Goal: Find specific page/section: Find specific page/section

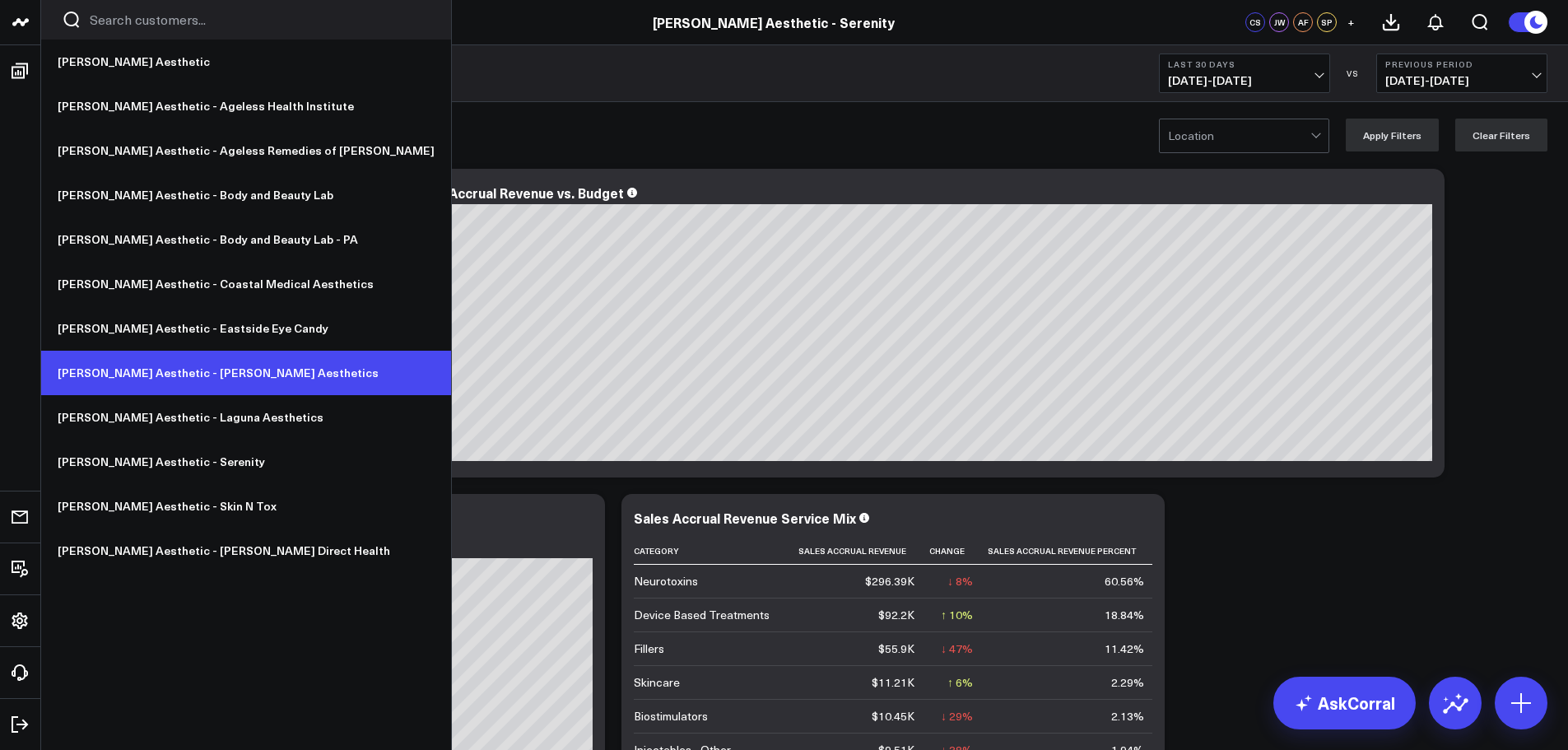
click at [220, 381] on link "[PERSON_NAME] Aesthetic - [PERSON_NAME] Aesthetics" at bounding box center [246, 372] width 410 height 44
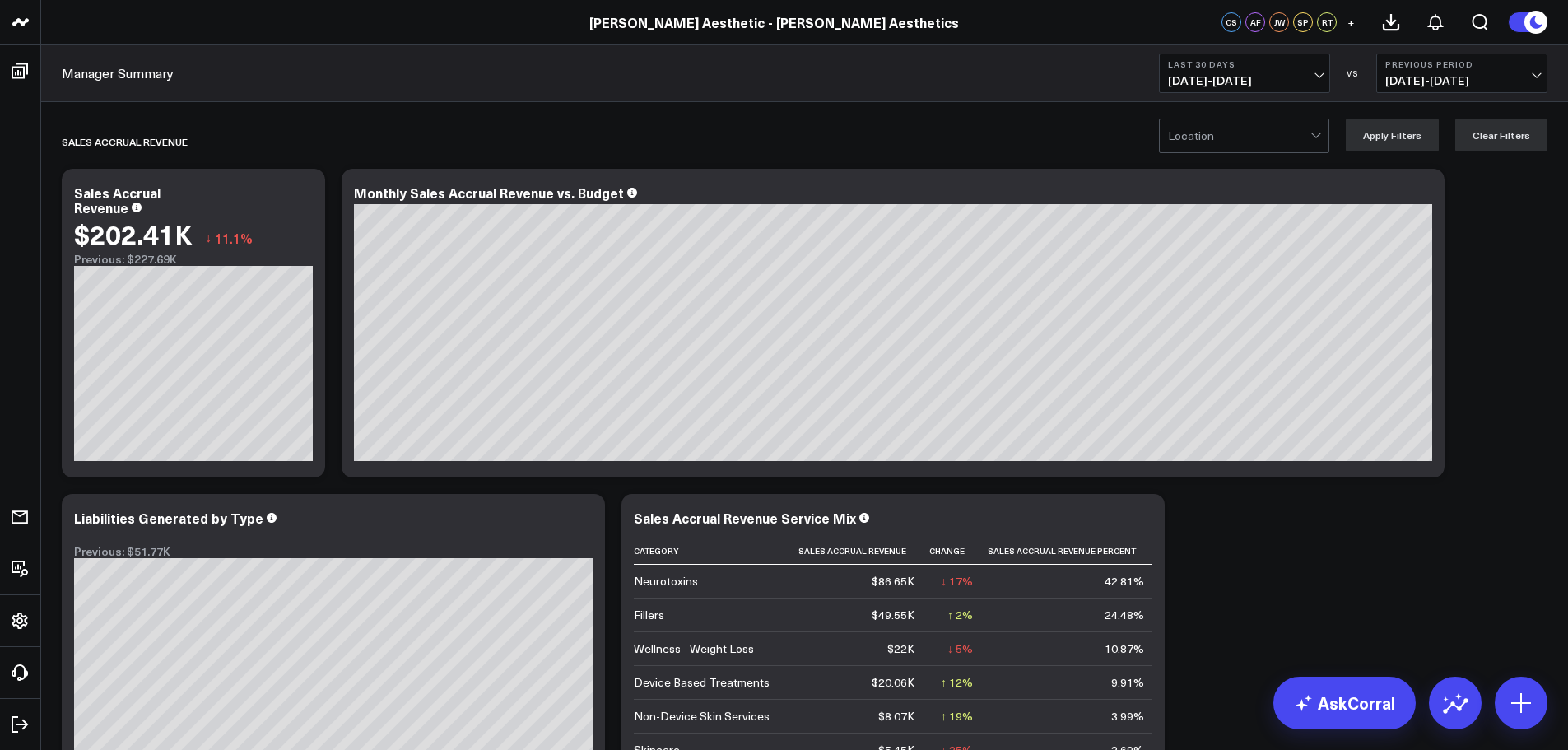
click at [1236, 82] on span "09/07/25 - 10/06/25" at bounding box center [1245, 80] width 154 height 13
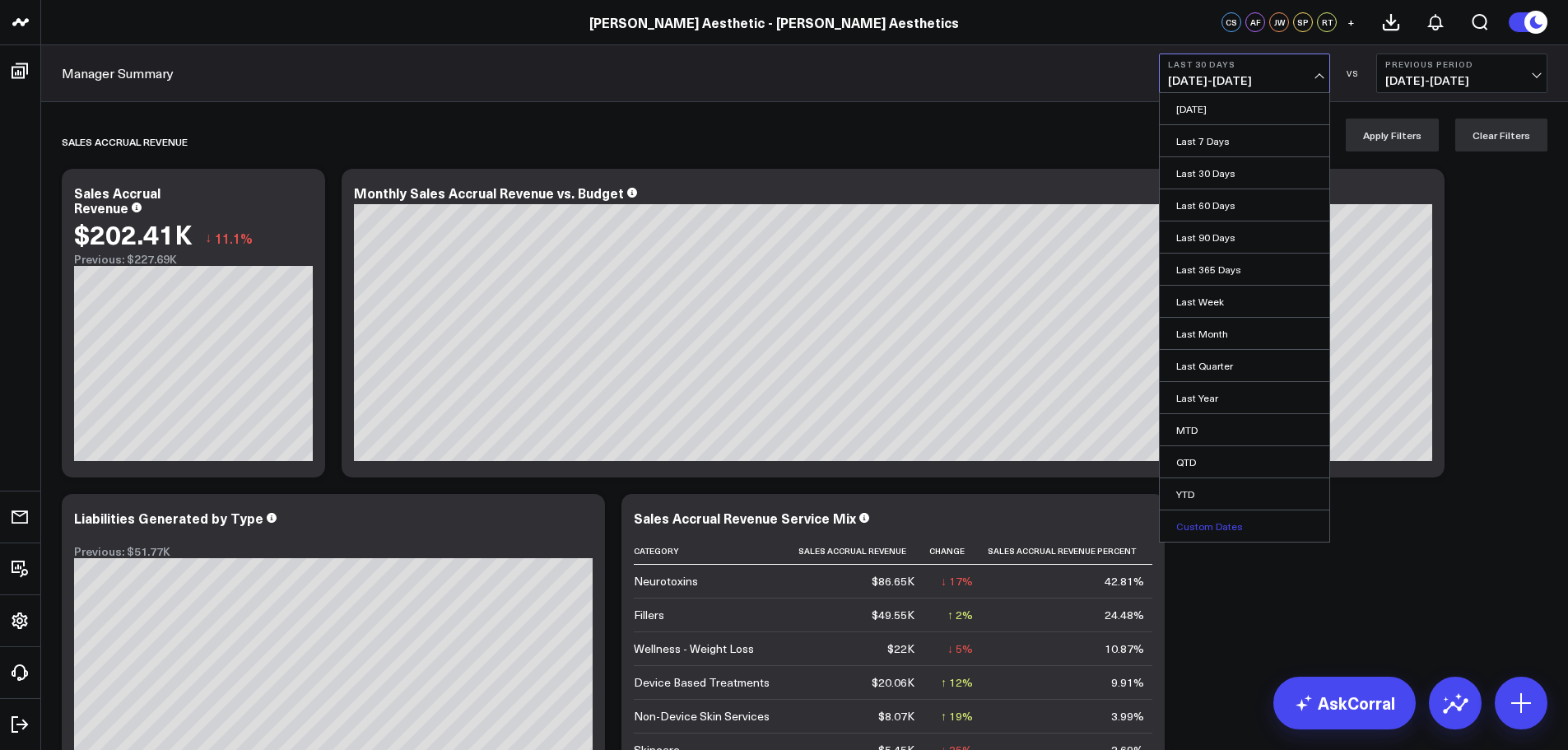
click at [1266, 515] on link "Custom Dates" at bounding box center [1244, 527] width 169 height 31
select select "9"
select select "2025"
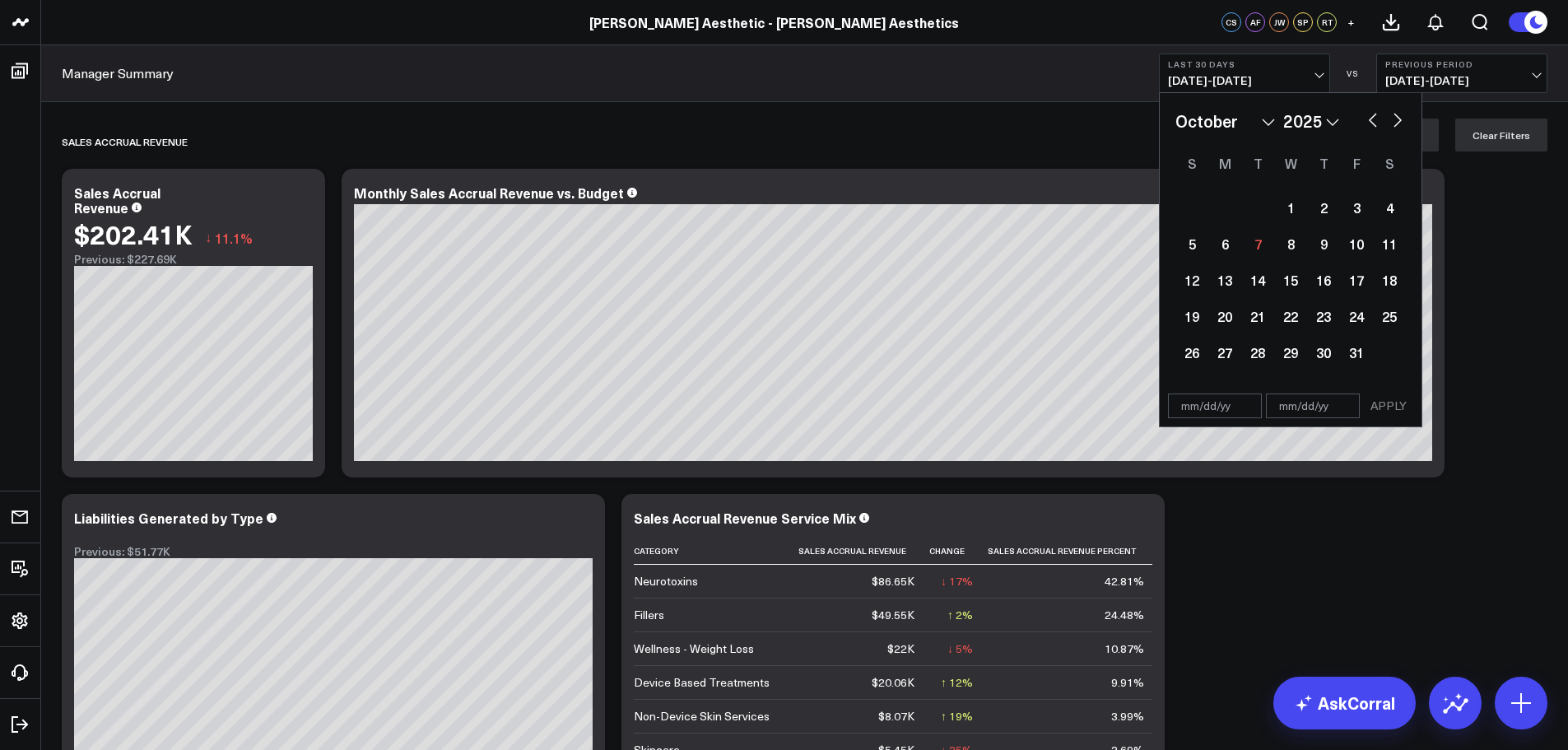
click at [1269, 116] on select "January February March April May June July August September October November De…" at bounding box center [1224, 120] width 99 height 25
select select "6"
select select "2025"
click at [1254, 206] on div "1" at bounding box center [1257, 207] width 32 height 32
type input "07/01/25"
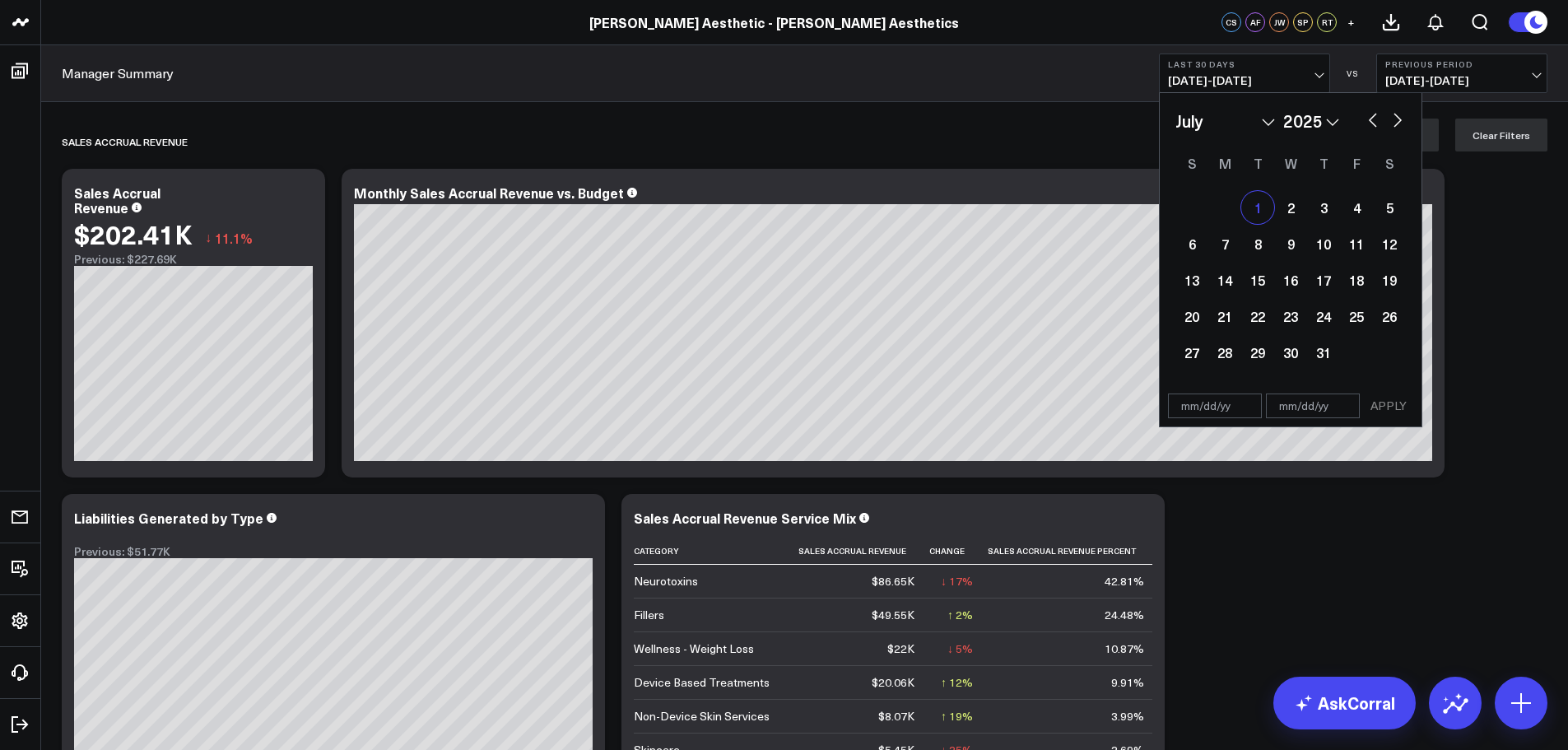
select select "6"
select select "2025"
click at [1397, 112] on button "button" at bounding box center [1398, 118] width 17 height 20
select select "7"
select select "2025"
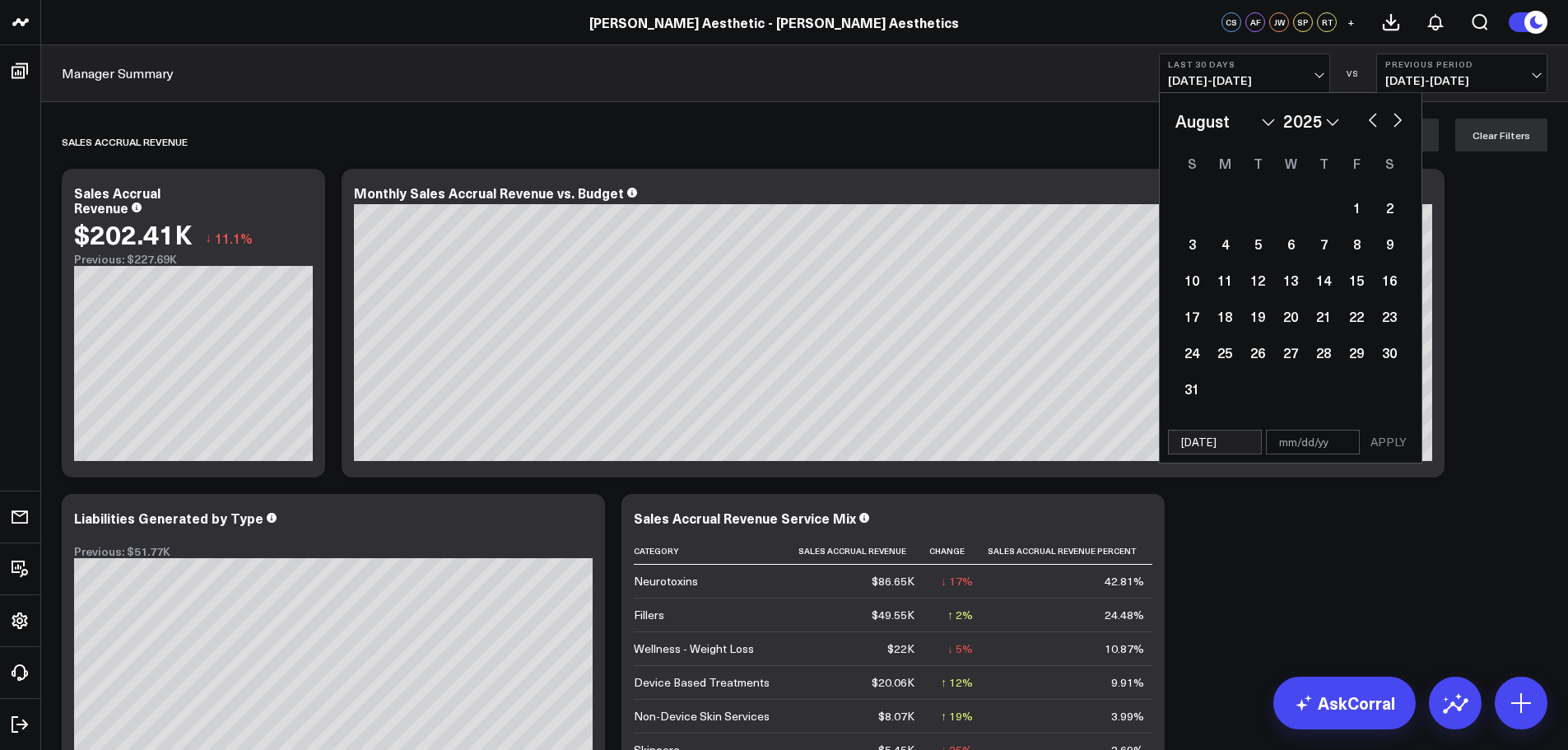
click at [1397, 117] on button "button" at bounding box center [1398, 118] width 17 height 20
select select "8"
select select "2025"
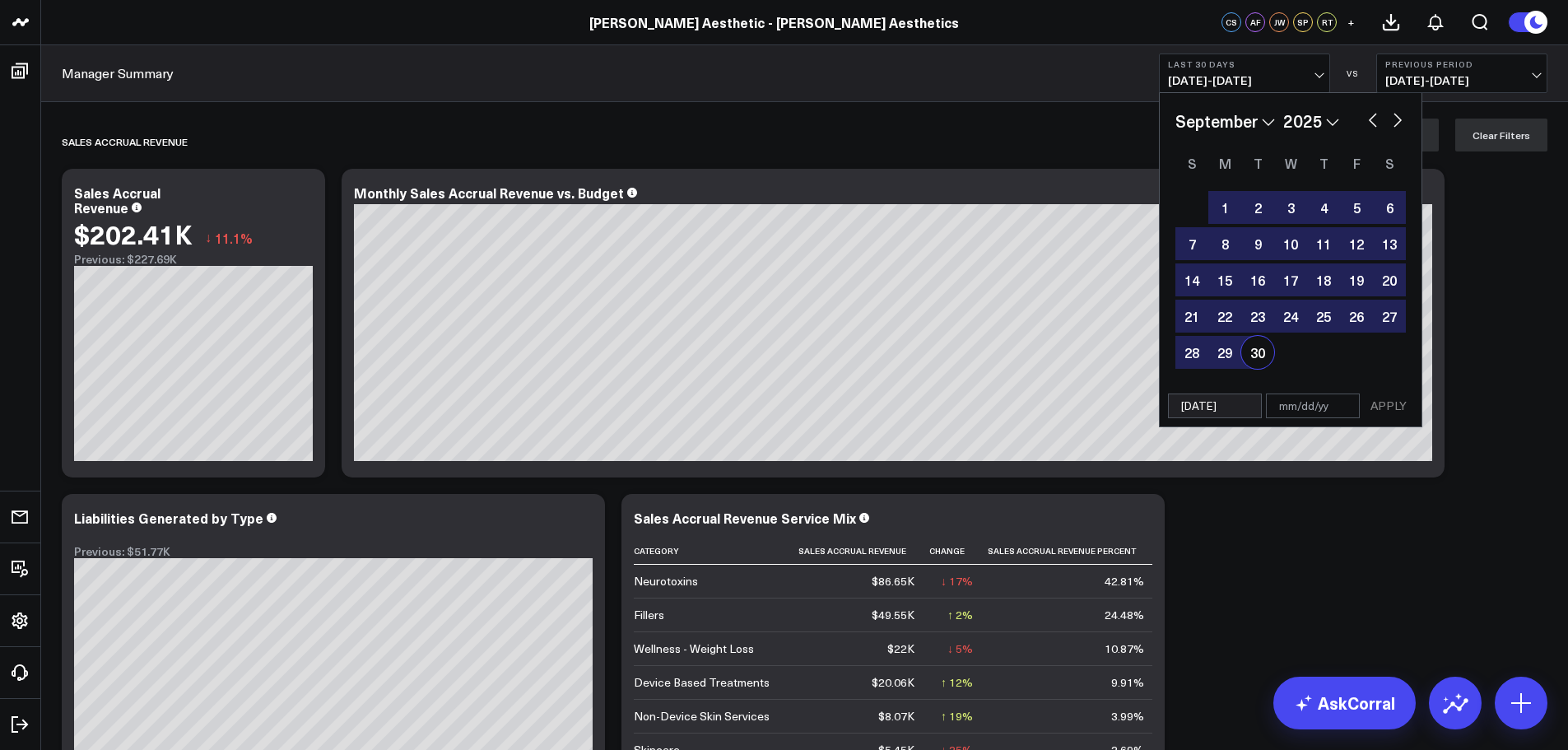
click at [1255, 359] on div "30" at bounding box center [1257, 351] width 32 height 32
type input "09/30/25"
select select "8"
select select "2025"
click at [1407, 406] on button "APPLY" at bounding box center [1389, 406] width 49 height 25
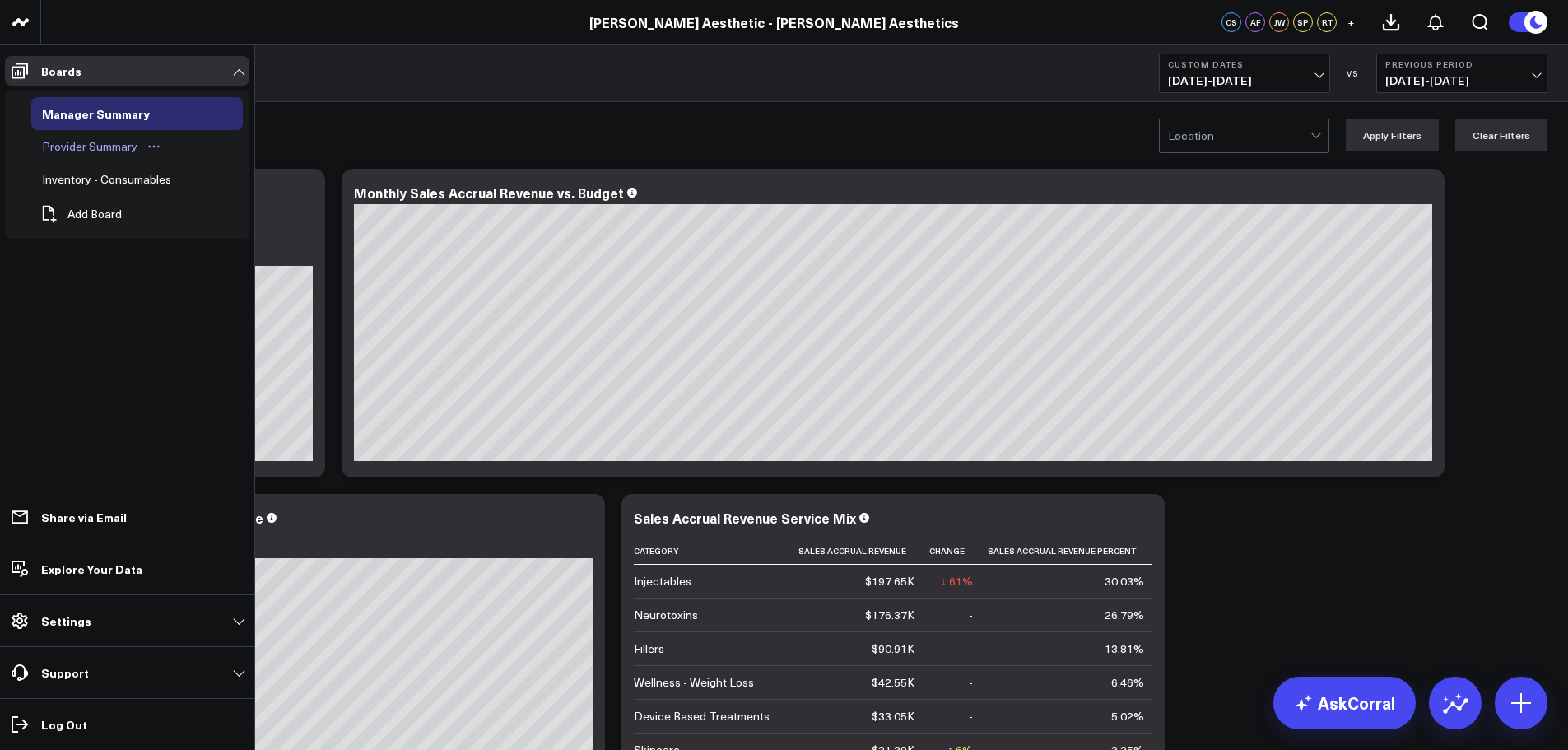
click at [91, 144] on div "Provider Summary" at bounding box center [89, 147] width 103 height 20
